Goal: Connect with others: Connect with others

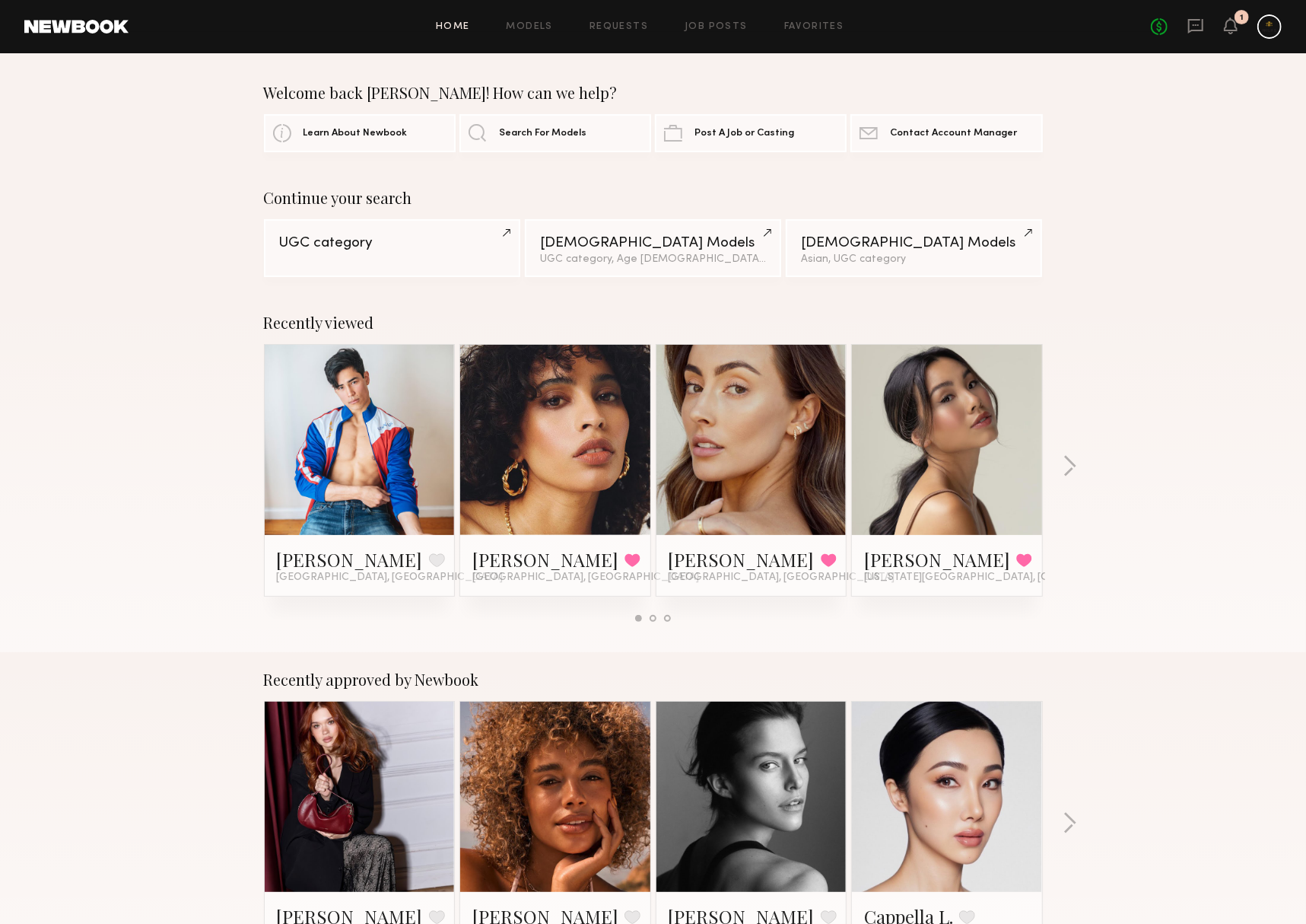
click at [1257, 27] on div at bounding box center [1269, 26] width 24 height 24
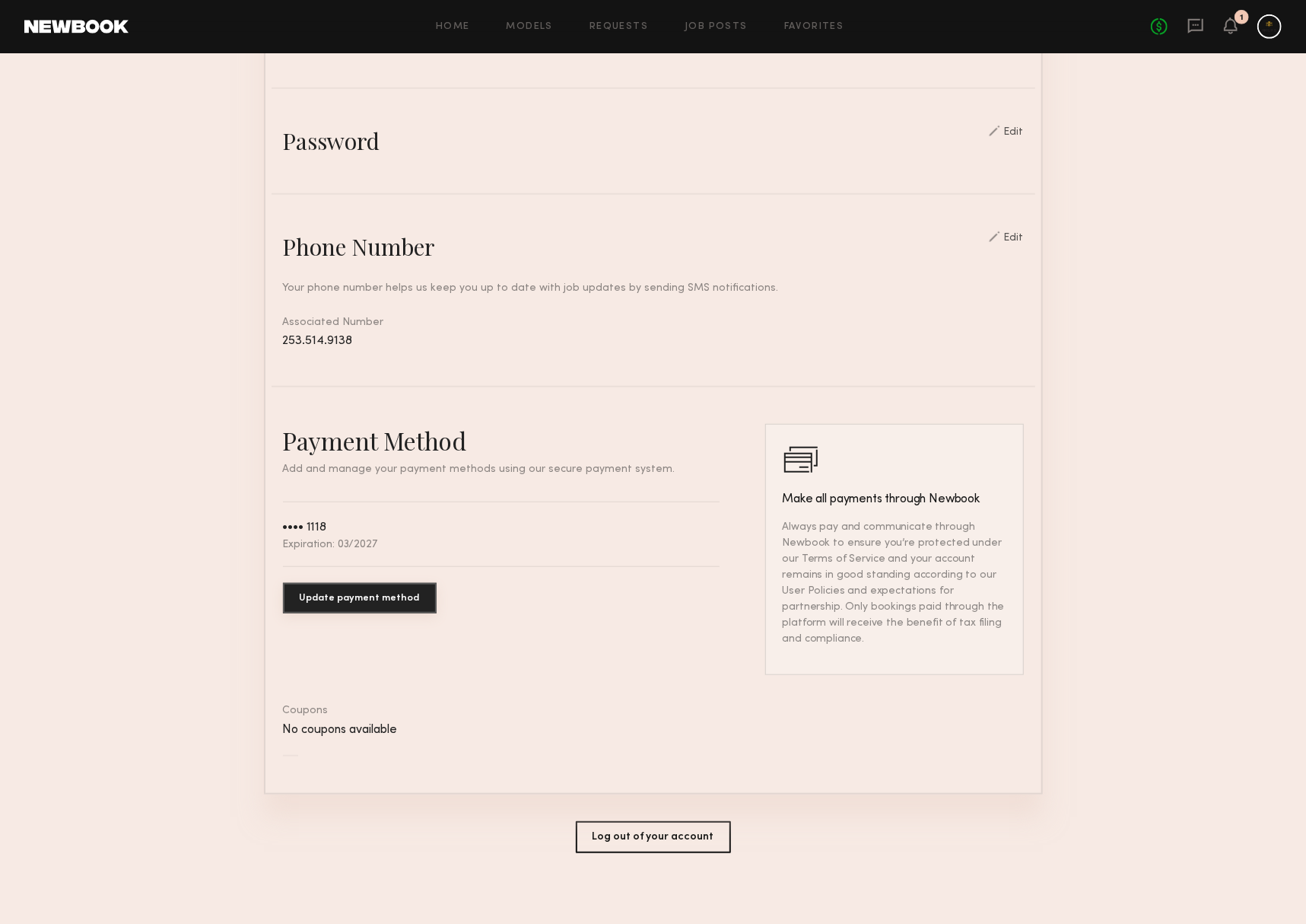
scroll to position [495, 0]
click at [615, 842] on button "Log out of your account" at bounding box center [654, 838] width 155 height 32
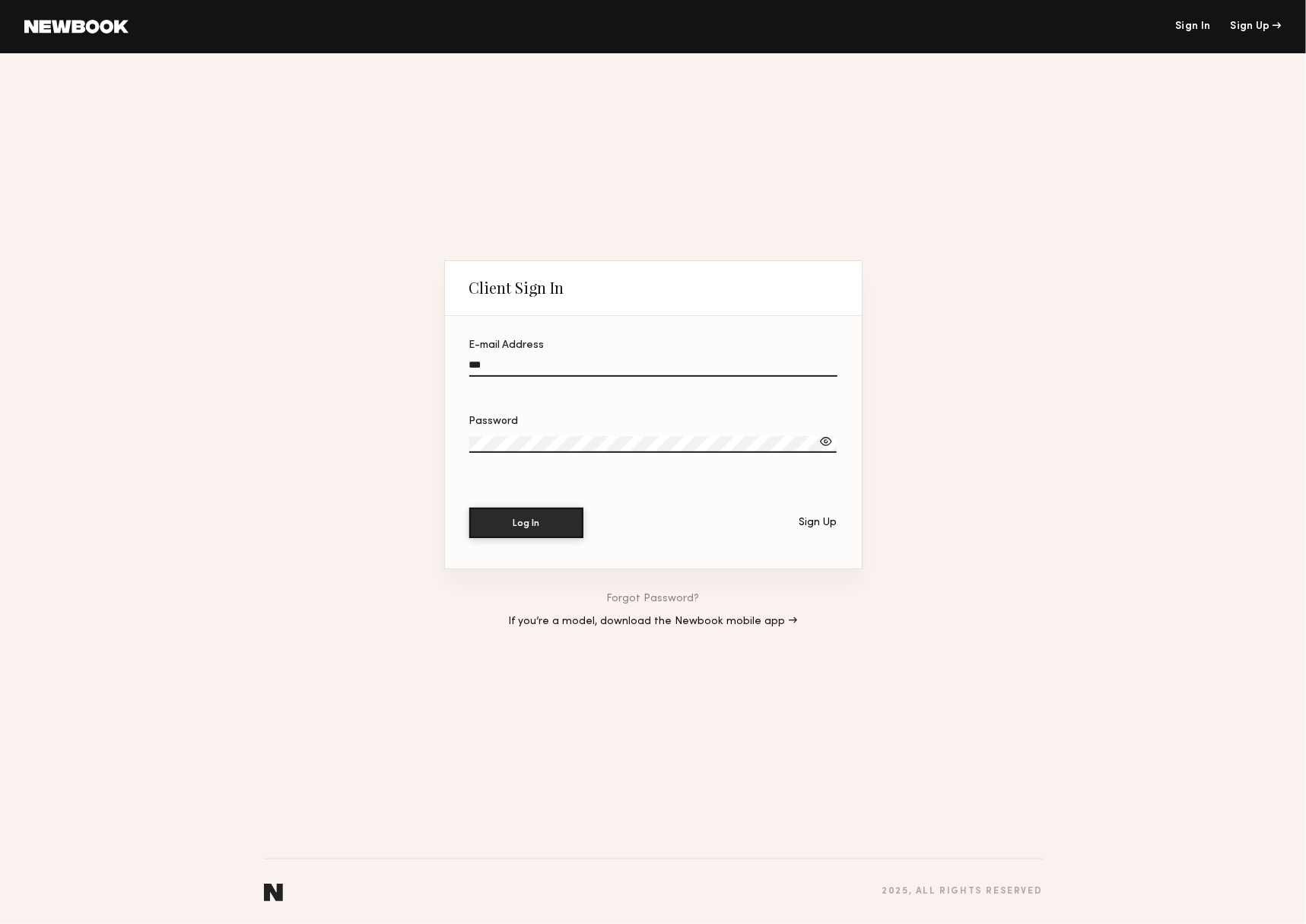
type input "**********"
click at [527, 524] on button "Log In" at bounding box center [526, 522] width 114 height 30
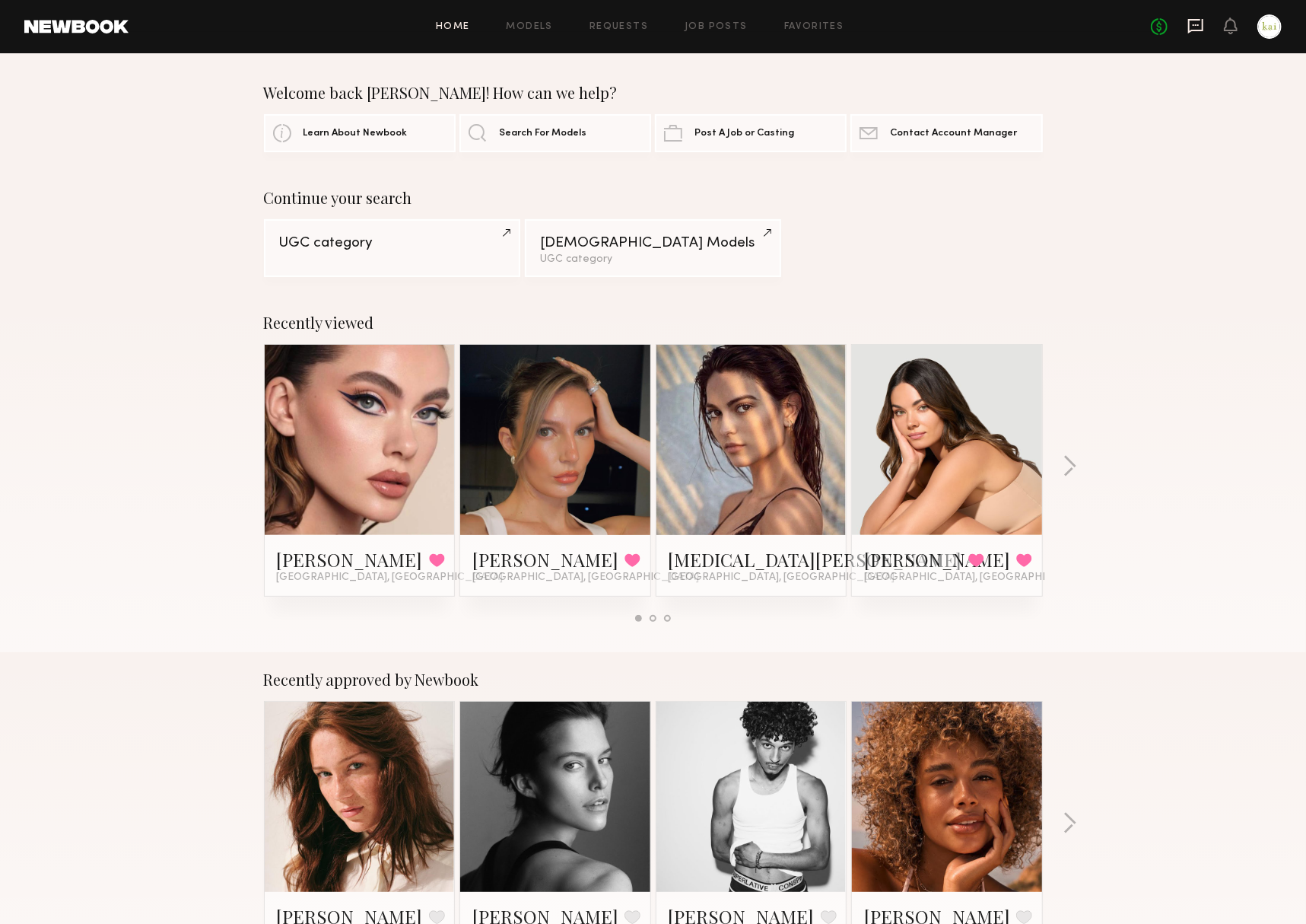
click at [1187, 19] on icon at bounding box center [1195, 25] width 17 height 17
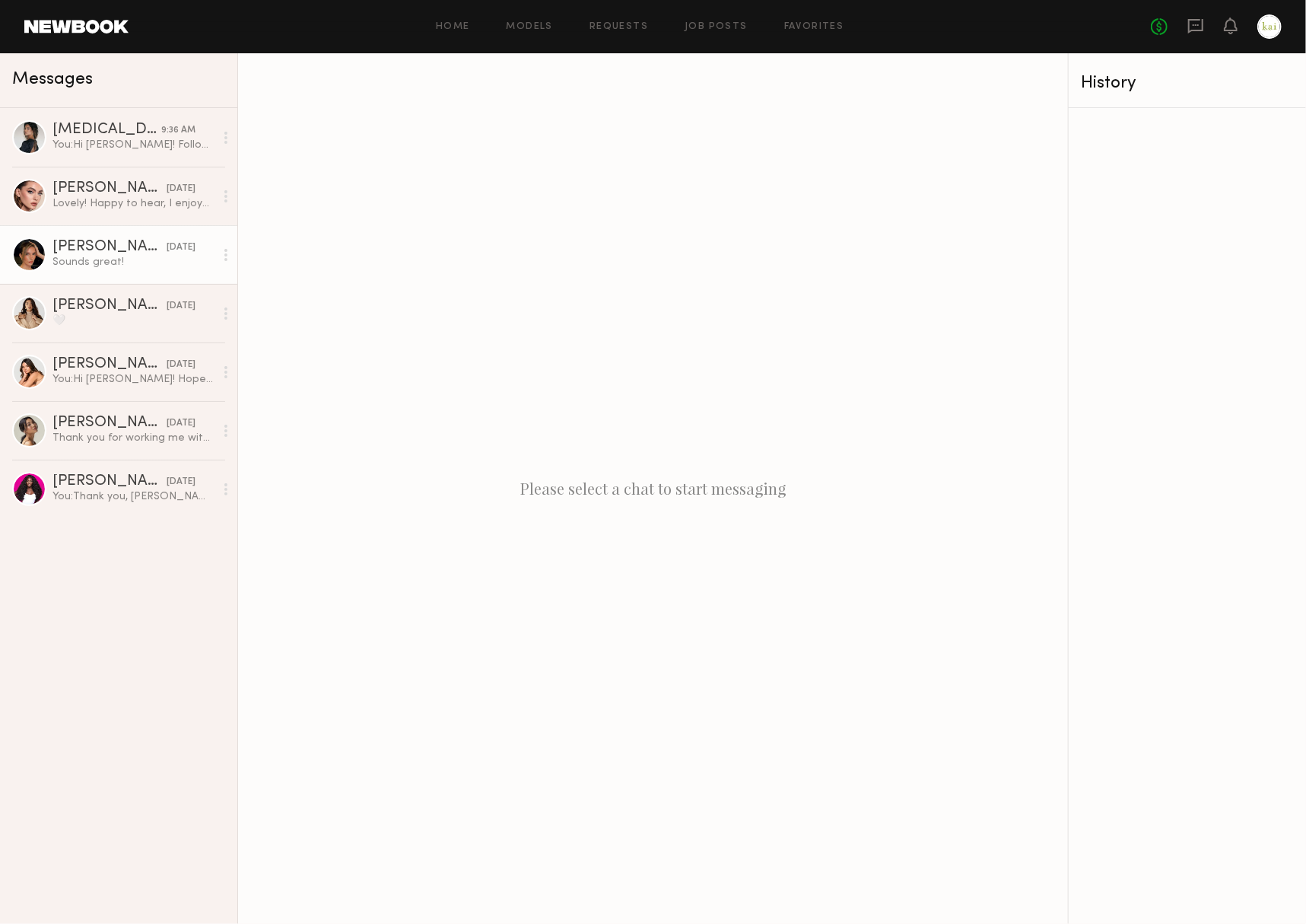
click at [100, 247] on div "Taylor S." at bounding box center [109, 248] width 114 height 16
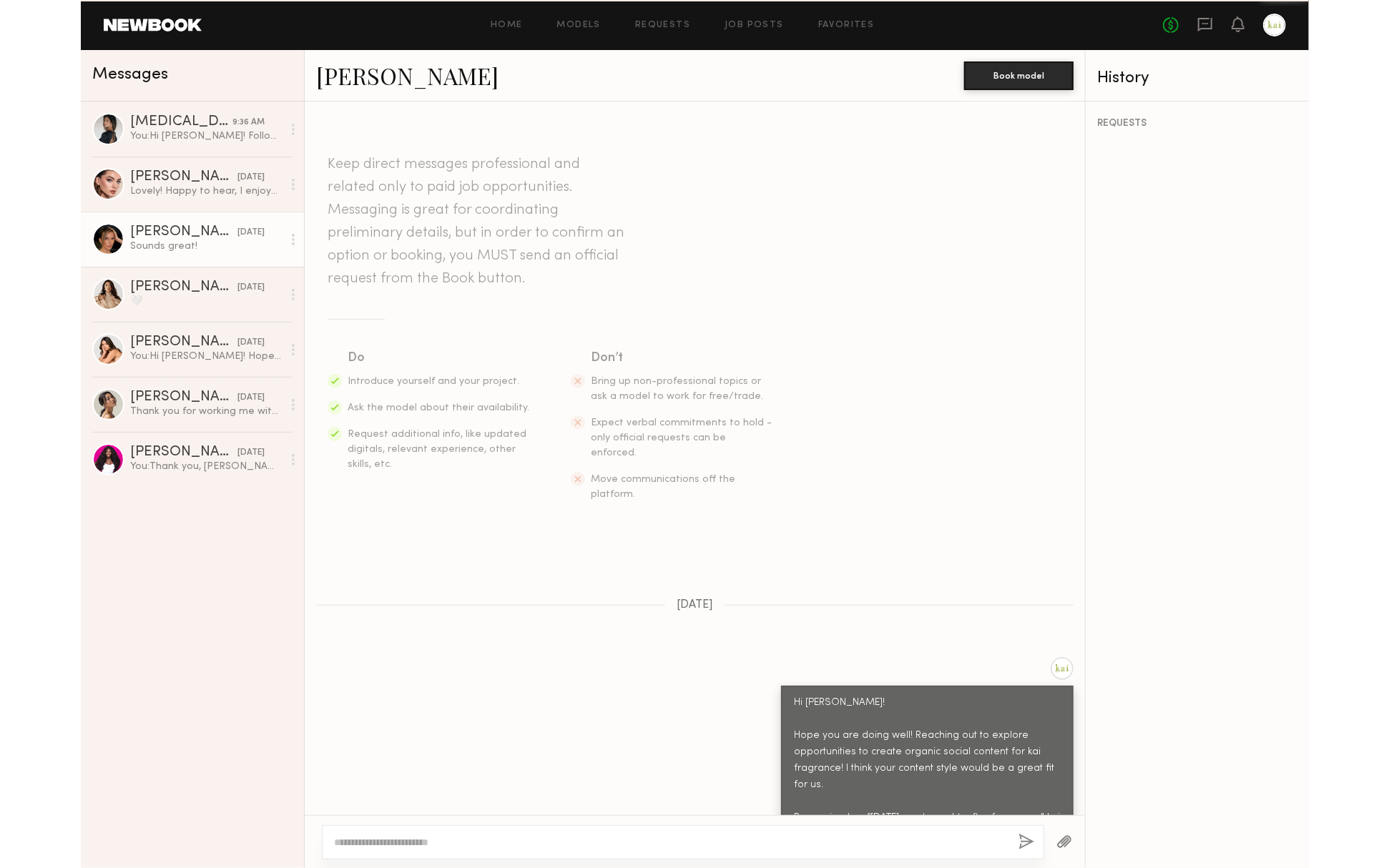
scroll to position [676, 0]
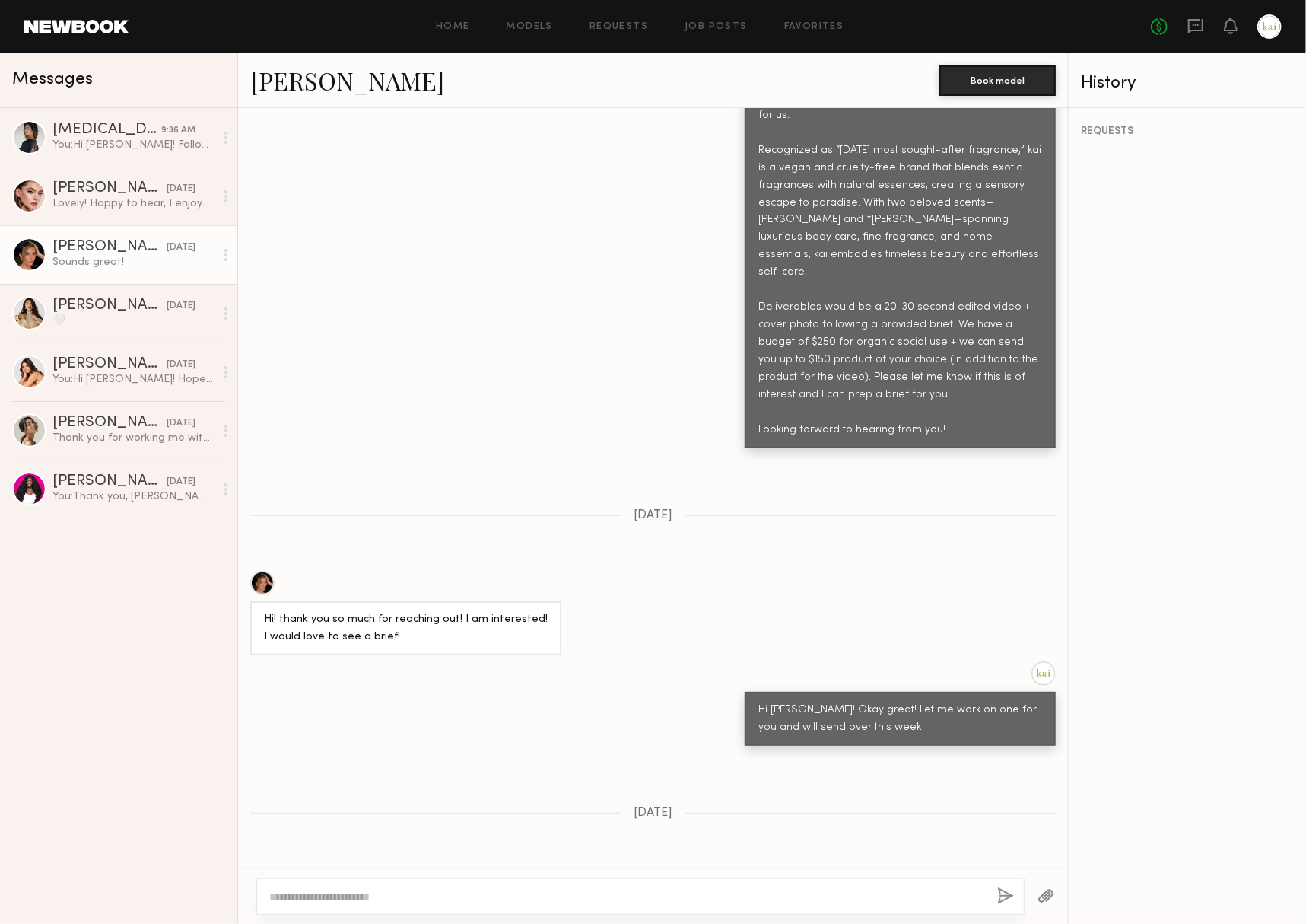
click at [290, 96] on div "Taylor S. Book model" at bounding box center [653, 81] width 830 height 54
click at [290, 91] on link "Taylor S." at bounding box center [348, 81] width 194 height 33
